Goal: Information Seeking & Learning: Learn about a topic

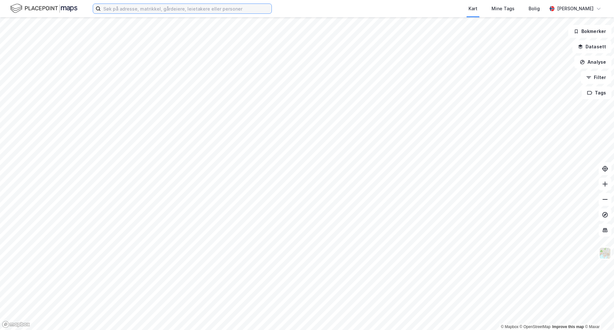
click at [127, 11] on input at bounding box center [186, 9] width 171 height 10
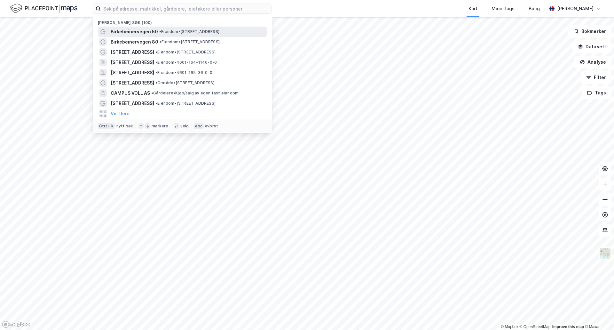
click at [132, 31] on span "Birkebeinervegen 50" at bounding box center [134, 32] width 47 height 8
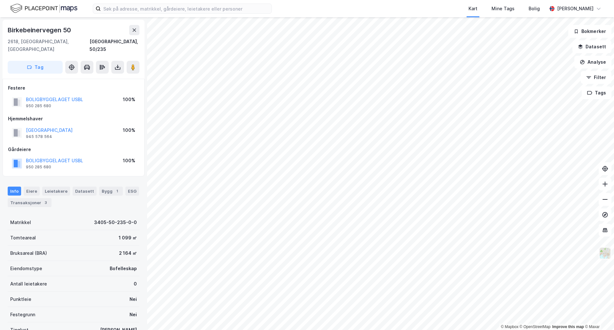
click at [605, 256] on img at bounding box center [605, 253] width 12 height 12
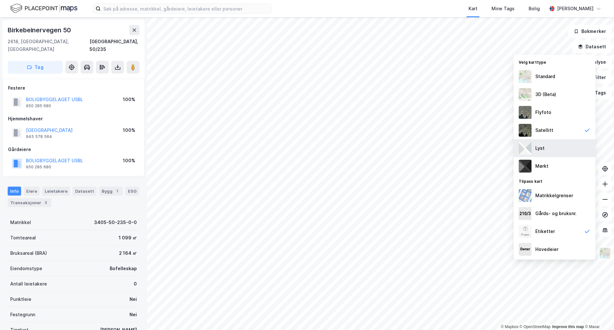
click at [559, 152] on div "Lyst" at bounding box center [554, 148] width 82 height 18
click at [551, 96] on div "3D (Beta)" at bounding box center [545, 94] width 21 height 8
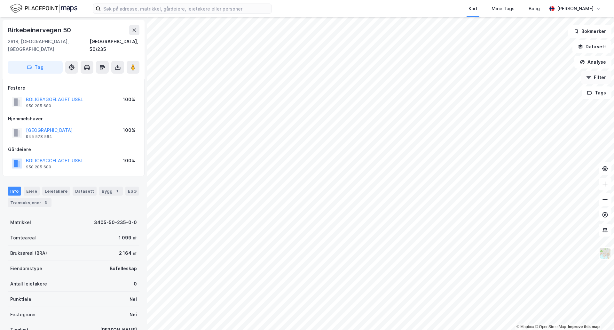
click at [600, 75] on button "Filter" at bounding box center [596, 77] width 31 height 13
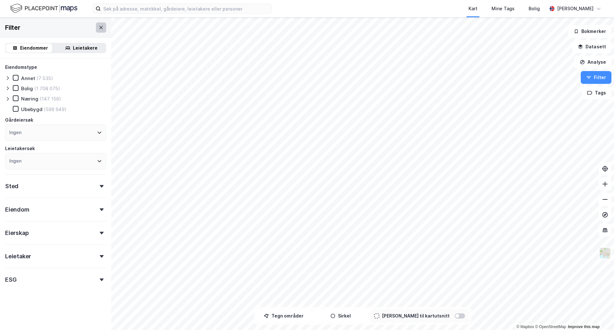
click at [99, 26] on button at bounding box center [101, 27] width 10 height 10
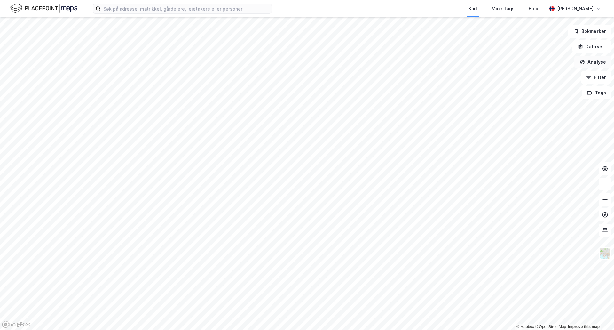
click at [595, 62] on button "Analyse" at bounding box center [592, 62] width 37 height 13
click at [595, 78] on button "Filter" at bounding box center [596, 77] width 31 height 13
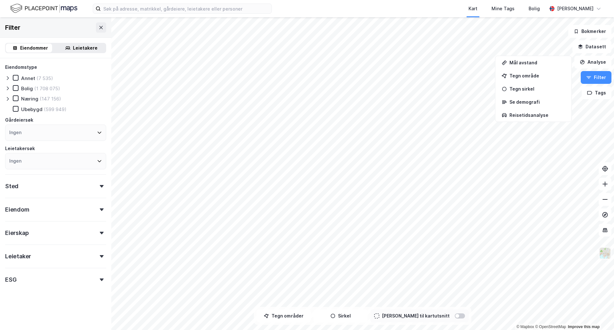
click at [603, 252] on img at bounding box center [605, 253] width 12 height 12
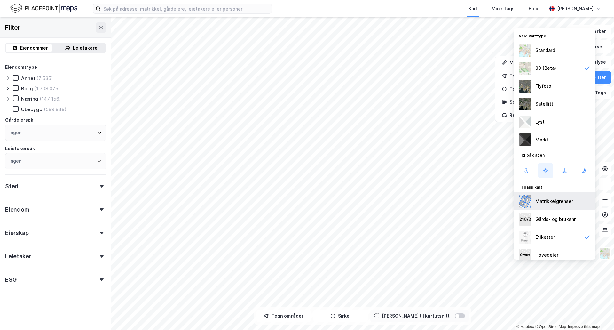
scroll to position [6, 0]
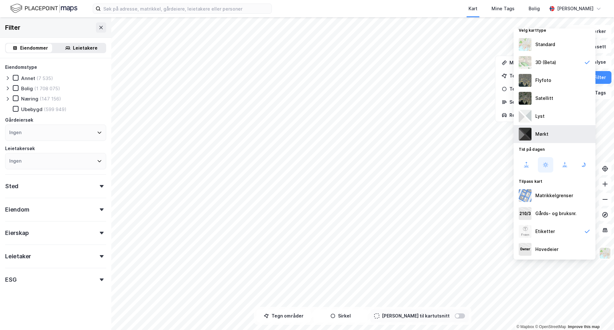
click at [542, 130] on div "Mørkt" at bounding box center [541, 134] width 13 height 8
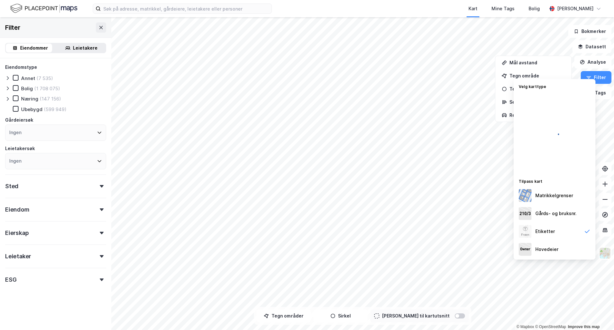
scroll to position [0, 0]
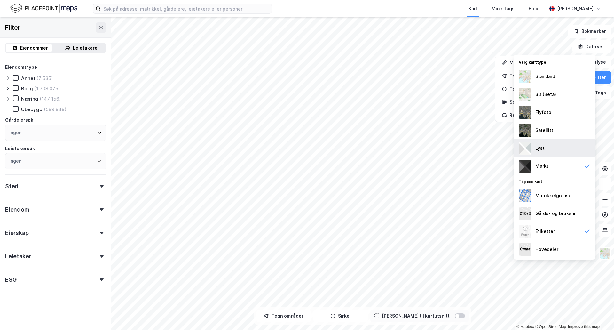
click at [544, 146] on div "Lyst" at bounding box center [554, 148] width 82 height 18
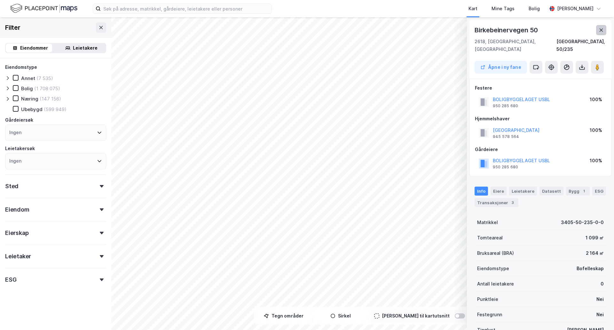
click at [602, 28] on icon at bounding box center [601, 29] width 4 height 3
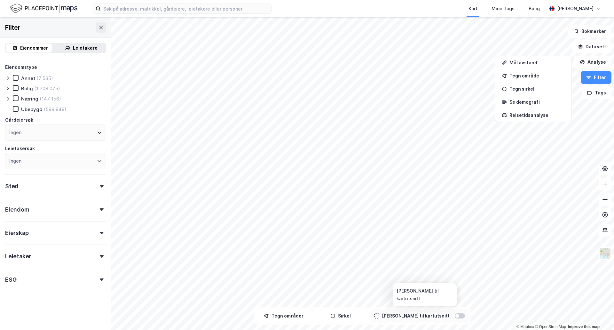
click at [455, 315] on div at bounding box center [460, 315] width 10 height 5
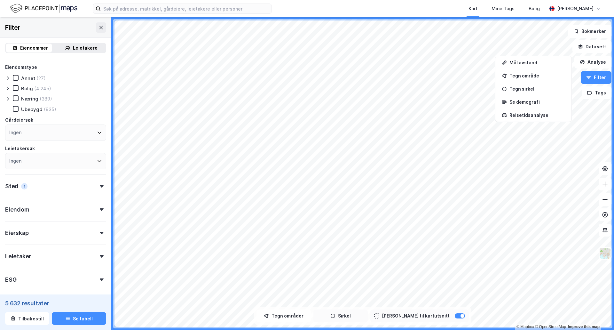
click at [352, 314] on button "Sirkel" at bounding box center [340, 315] width 54 height 13
click at [354, 320] on button "Tegner i kart" at bounding box center [340, 315] width 54 height 13
click at [455, 317] on div at bounding box center [460, 315] width 10 height 5
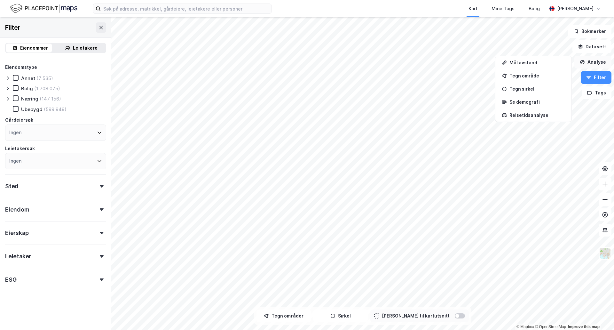
click at [597, 65] on button "Analyse" at bounding box center [592, 62] width 37 height 13
click at [597, 61] on button "Analyse" at bounding box center [592, 62] width 37 height 13
click at [592, 95] on icon "button" at bounding box center [589, 92] width 5 height 5
click at [598, 76] on button "Filter" at bounding box center [596, 77] width 31 height 13
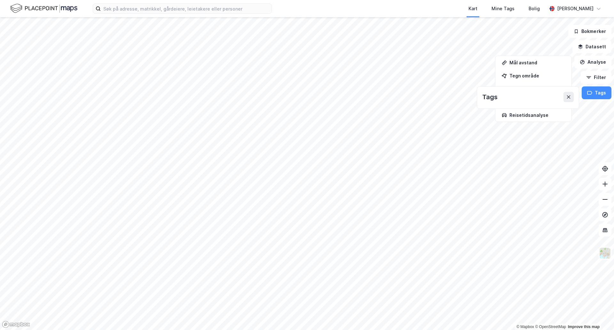
click at [570, 100] on button at bounding box center [568, 97] width 10 height 10
click at [569, 97] on div "Se demografi" at bounding box center [533, 102] width 74 height 11
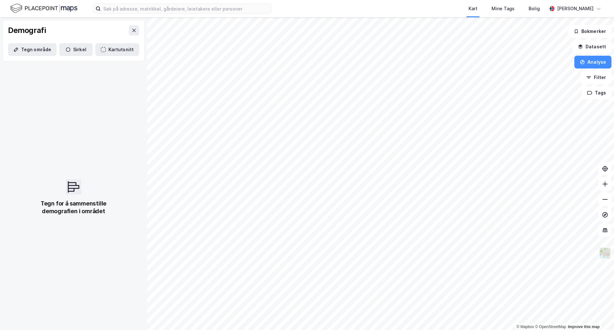
click at [605, 256] on img at bounding box center [605, 253] width 12 height 12
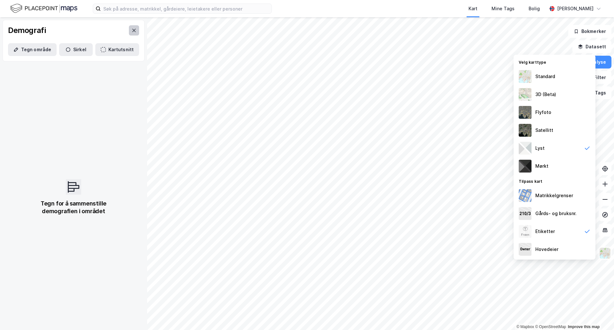
click at [132, 31] on icon at bounding box center [134, 30] width 4 height 3
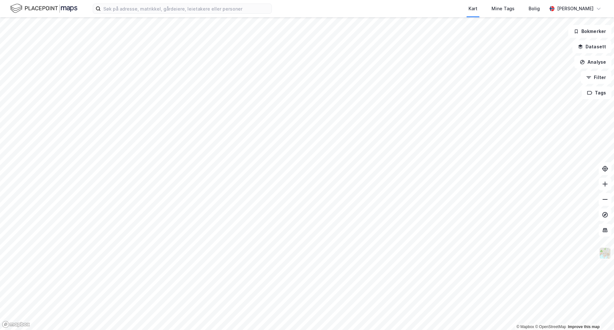
click at [602, 251] on img at bounding box center [605, 253] width 12 height 12
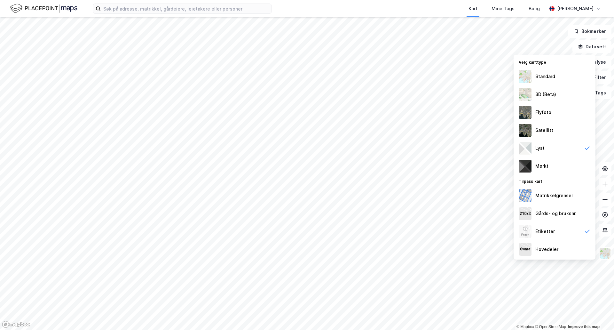
click at [544, 83] on div "Standard" at bounding box center [554, 76] width 82 height 18
click at [548, 117] on div "Flyfoto" at bounding box center [554, 112] width 82 height 18
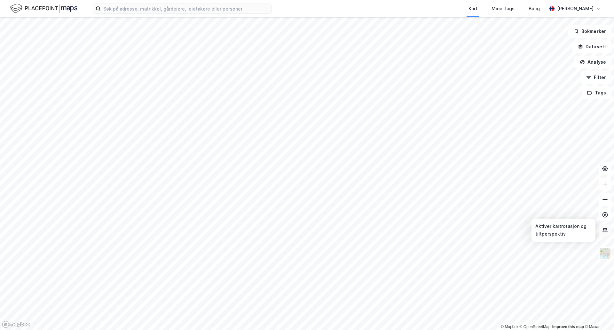
click at [606, 231] on icon at bounding box center [605, 230] width 6 height 6
click at [605, 213] on icon at bounding box center [605, 214] width 6 height 6
click at [605, 214] on icon at bounding box center [605, 214] width 3 height 3
click at [596, 79] on button "Filter" at bounding box center [596, 77] width 31 height 13
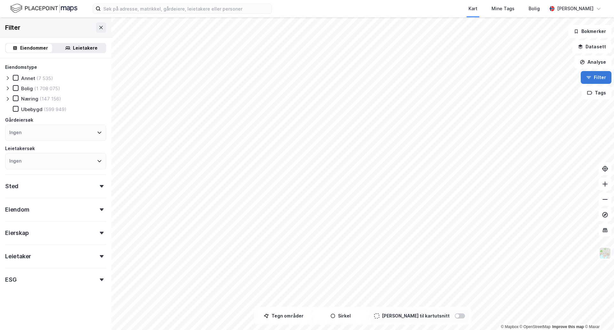
click at [596, 79] on button "Filter" at bounding box center [596, 77] width 31 height 13
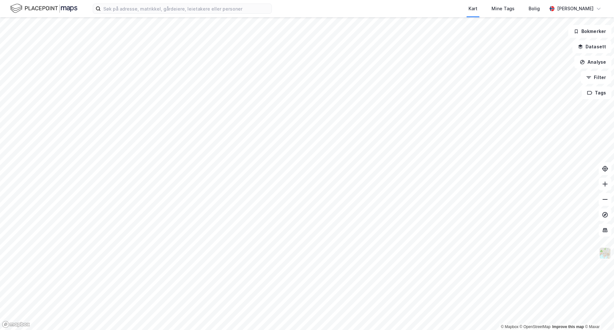
click at [605, 253] on img at bounding box center [605, 253] width 12 height 12
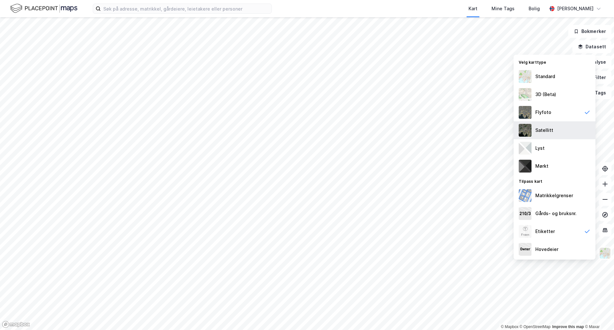
click at [554, 128] on div "Satellitt" at bounding box center [554, 130] width 82 height 18
click at [549, 148] on div "Lyst" at bounding box center [554, 148] width 82 height 18
click at [550, 166] on div "Mørkt" at bounding box center [554, 166] width 82 height 18
click at [553, 79] on div "Standard" at bounding box center [545, 77] width 20 height 8
click at [550, 129] on div "Satellitt" at bounding box center [544, 130] width 18 height 8
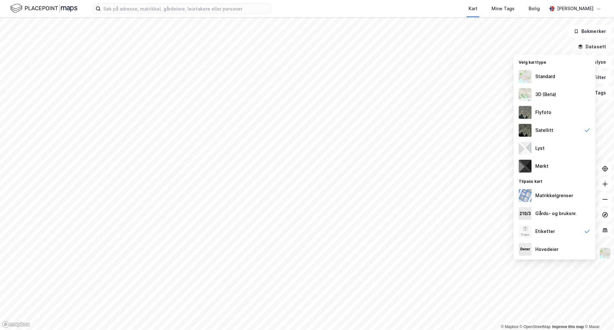
click at [591, 47] on button "Datasett" at bounding box center [591, 46] width 39 height 13
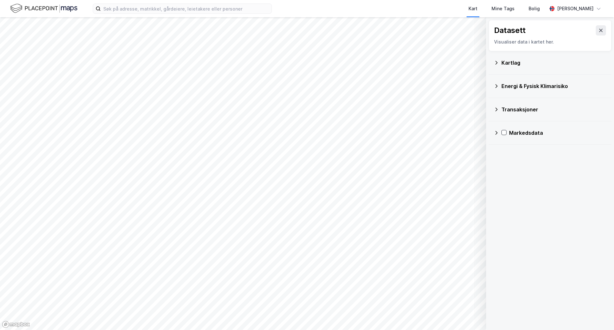
click at [497, 65] on icon at bounding box center [496, 62] width 5 height 5
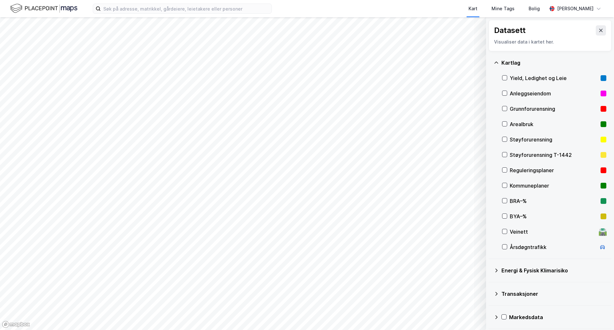
click at [495, 64] on icon at bounding box center [496, 62] width 5 height 5
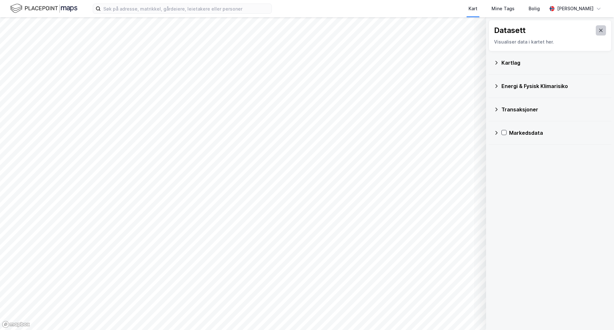
click at [598, 28] on icon at bounding box center [600, 30] width 5 height 5
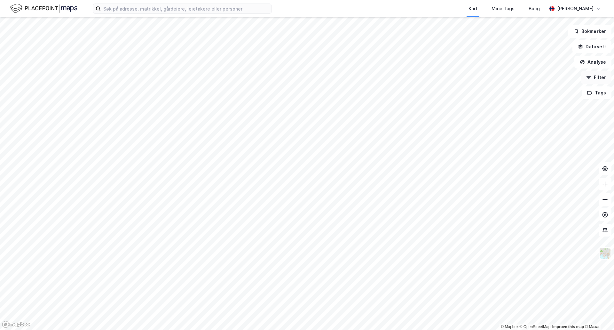
click at [599, 79] on button "Filter" at bounding box center [596, 77] width 31 height 13
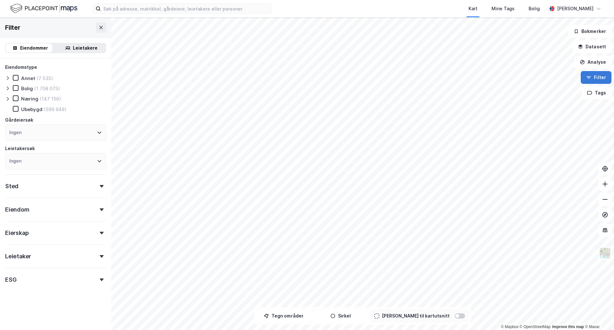
click at [599, 79] on button "Filter" at bounding box center [596, 77] width 31 height 13
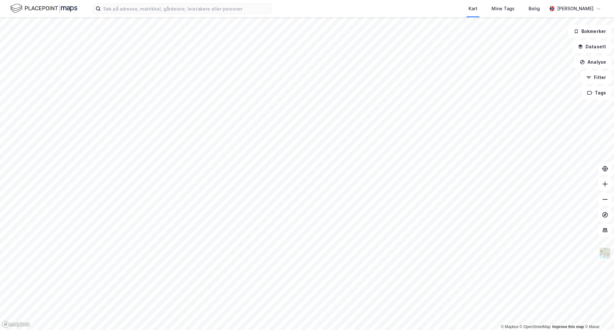
click at [603, 252] on img at bounding box center [605, 253] width 12 height 12
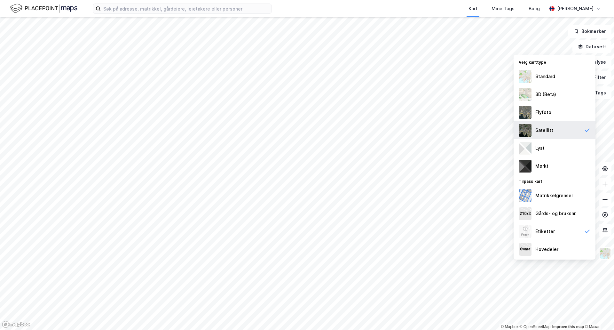
click at [563, 126] on div "Satellitt" at bounding box center [554, 130] width 82 height 18
click at [559, 117] on div "Flyfoto" at bounding box center [554, 112] width 82 height 18
click at [554, 131] on div "Satellitt" at bounding box center [554, 130] width 82 height 18
click at [558, 115] on div "Flyfoto" at bounding box center [554, 112] width 82 height 18
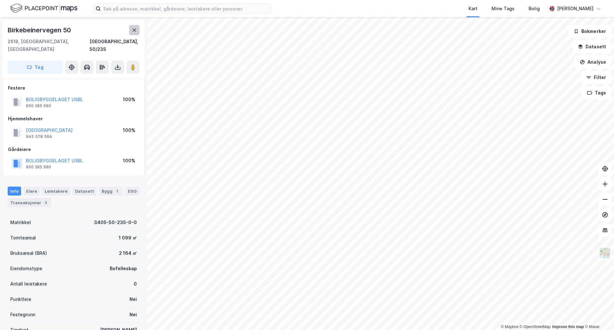
click at [135, 30] on icon at bounding box center [135, 29] width 4 height 3
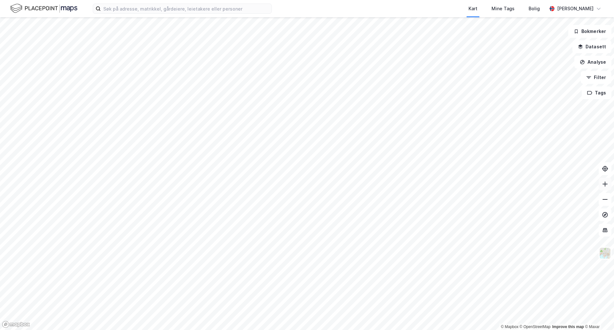
click at [603, 182] on icon at bounding box center [605, 184] width 6 height 6
click at [605, 199] on icon at bounding box center [605, 199] width 6 height 6
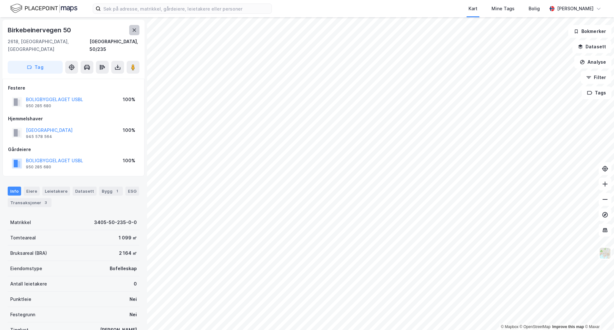
click at [135, 31] on icon at bounding box center [135, 29] width 4 height 3
click at [595, 58] on button "Analyse" at bounding box center [592, 62] width 37 height 13
click at [524, 116] on div "Reisetidsanalyse" at bounding box center [537, 114] width 56 height 5
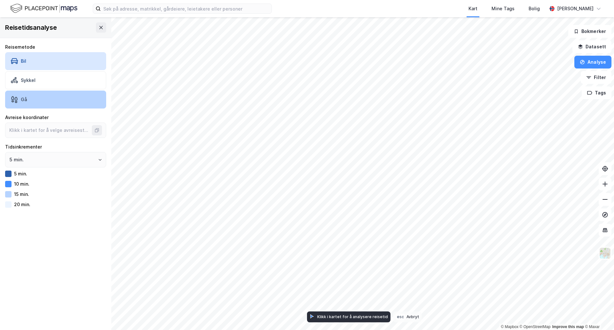
click at [35, 102] on div "Gå" at bounding box center [55, 99] width 101 height 18
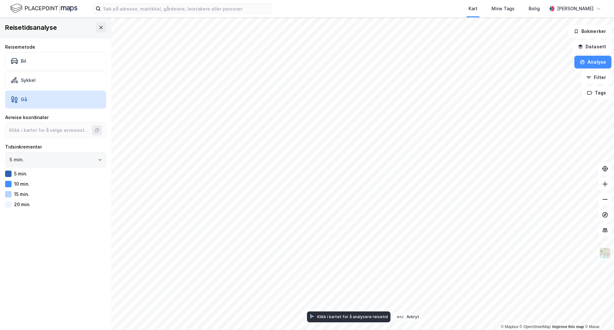
type input "61.12229854621012, 10.478372479030668"
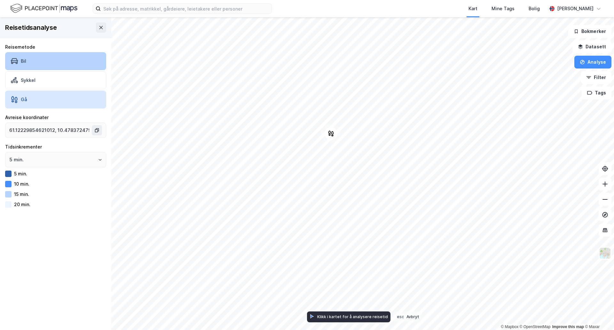
click at [33, 65] on div "Bil" at bounding box center [55, 61] width 101 height 18
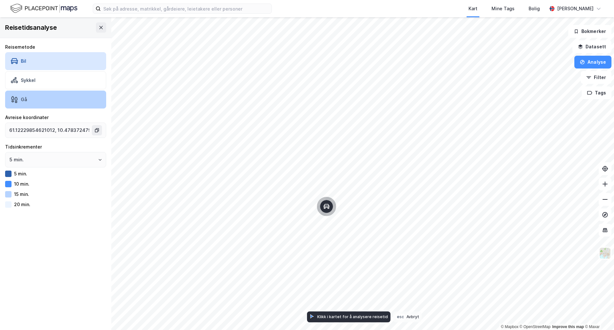
click at [15, 99] on icon at bounding box center [14, 99] width 6 height 7
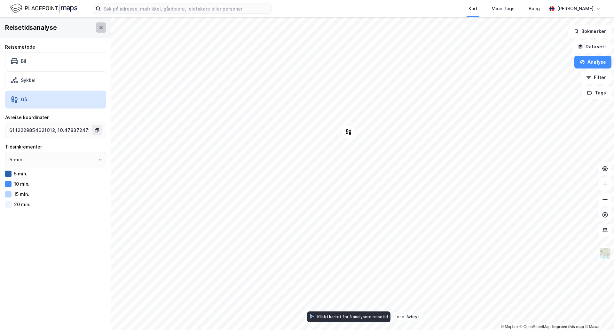
click at [99, 27] on icon at bounding box center [101, 27] width 4 height 3
